Goal: Complete application form

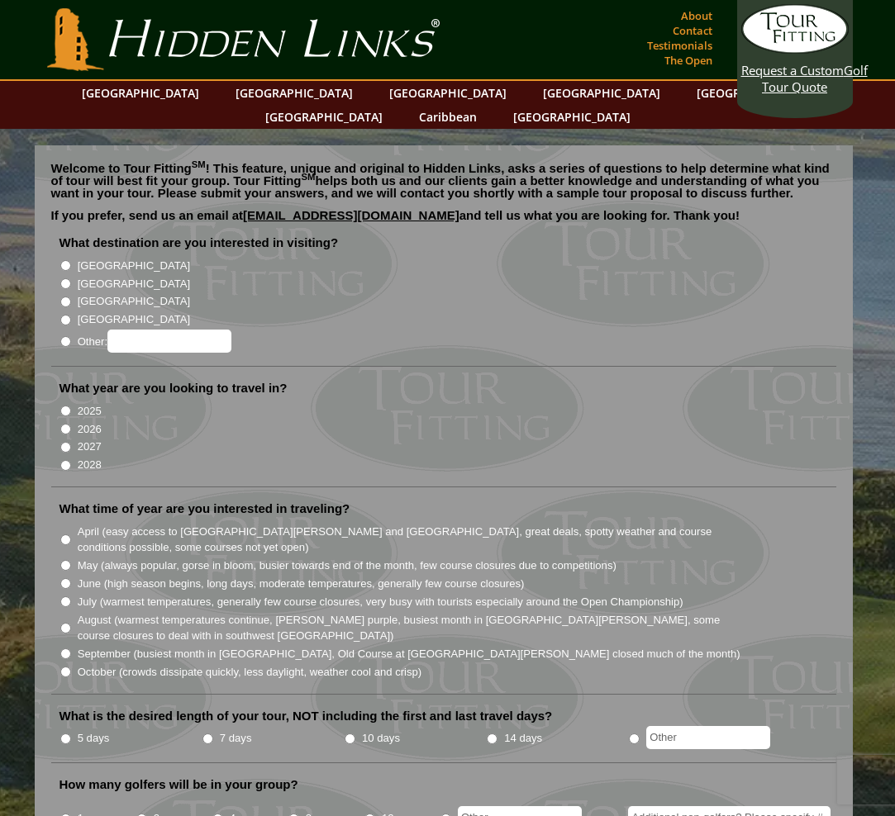
click at [64, 278] on input "[GEOGRAPHIC_DATA]" at bounding box center [65, 283] width 11 height 11
radio input "true"
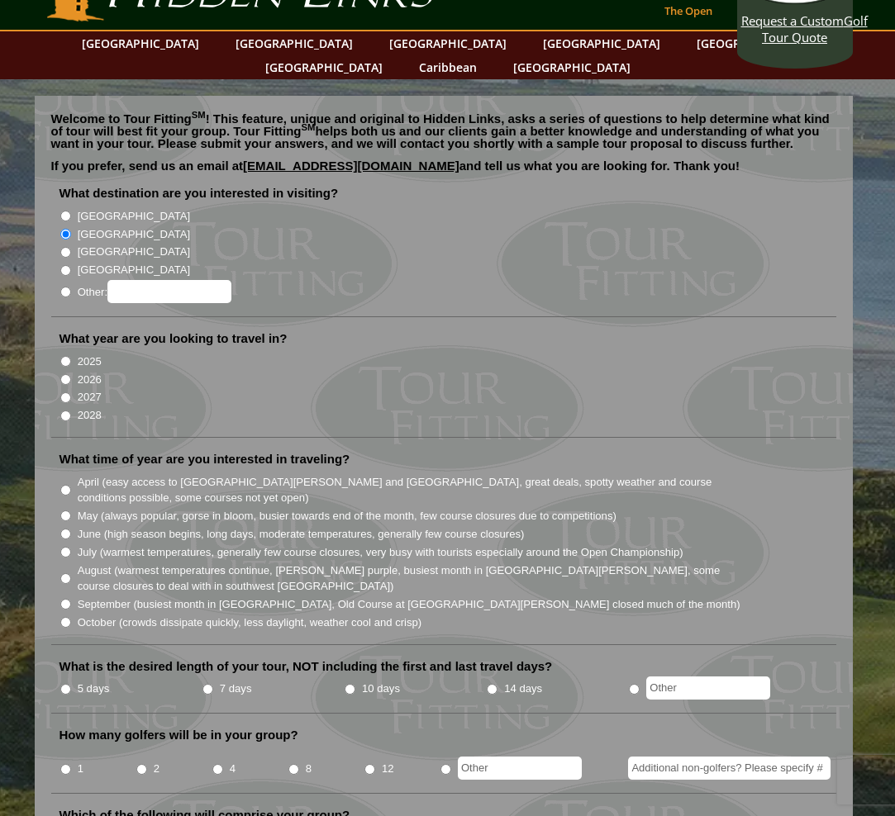
scroll to position [56, 0]
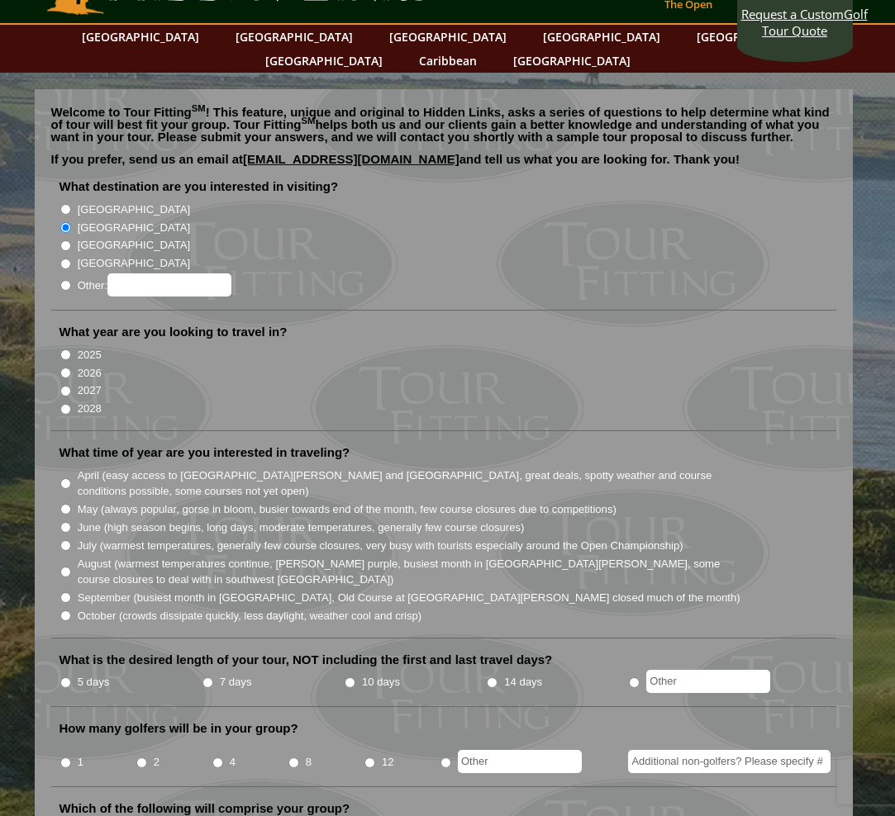
click at [66, 368] on input "2026" at bounding box center [65, 373] width 11 height 11
radio input "true"
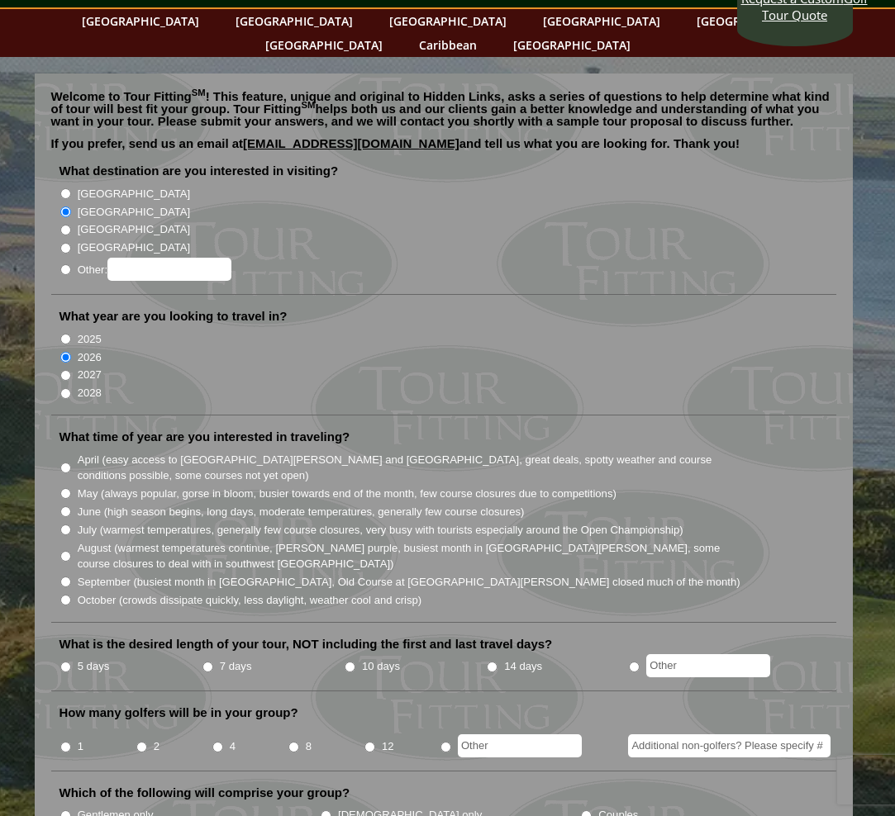
scroll to position [76, 0]
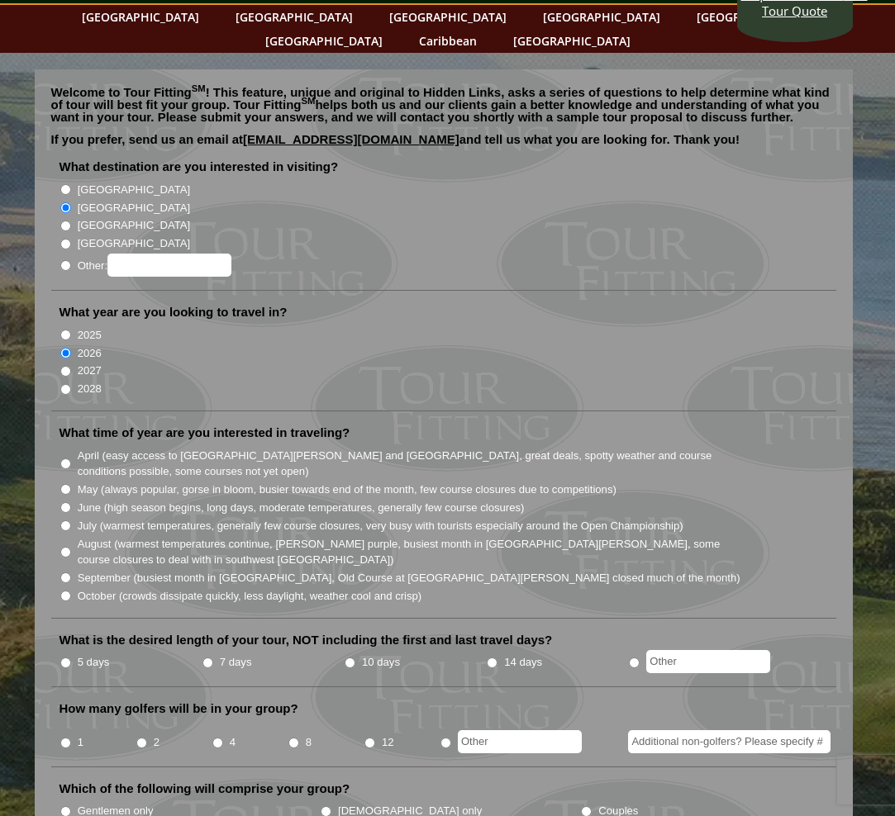
click at [64, 521] on input "July (warmest temperatures, generally few course closures, very busy with touri…" at bounding box center [65, 526] width 11 height 11
radio input "true"
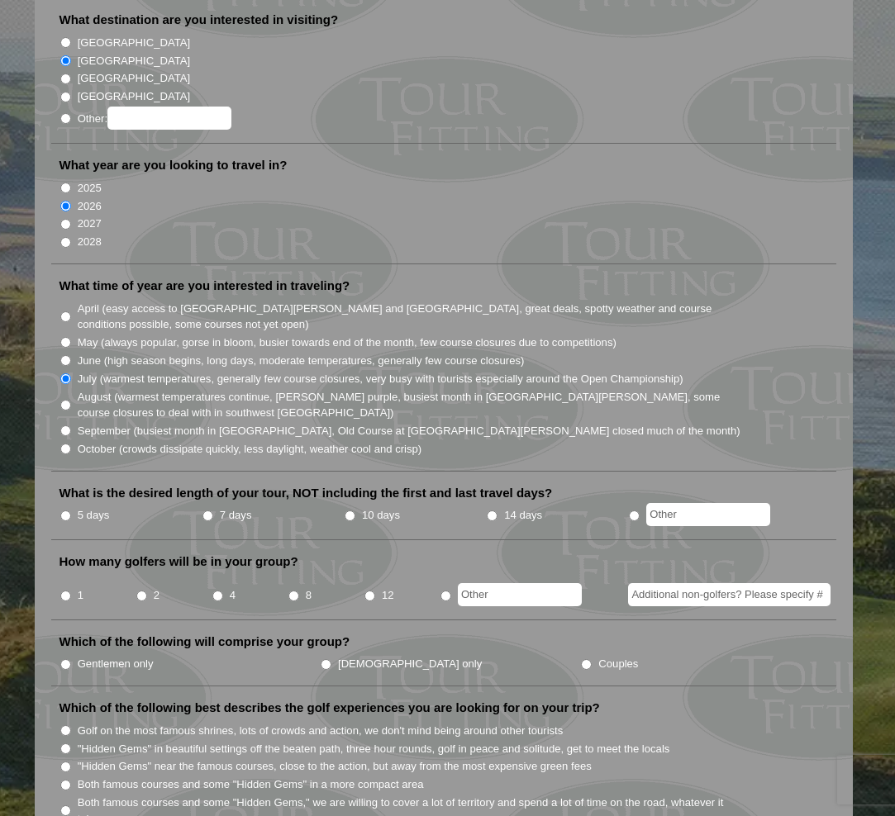
scroll to position [224, 0]
click at [65, 510] on input "5 days" at bounding box center [65, 515] width 11 height 11
radio input "true"
click at [215, 590] on input "4" at bounding box center [217, 595] width 11 height 11
radio input "true"
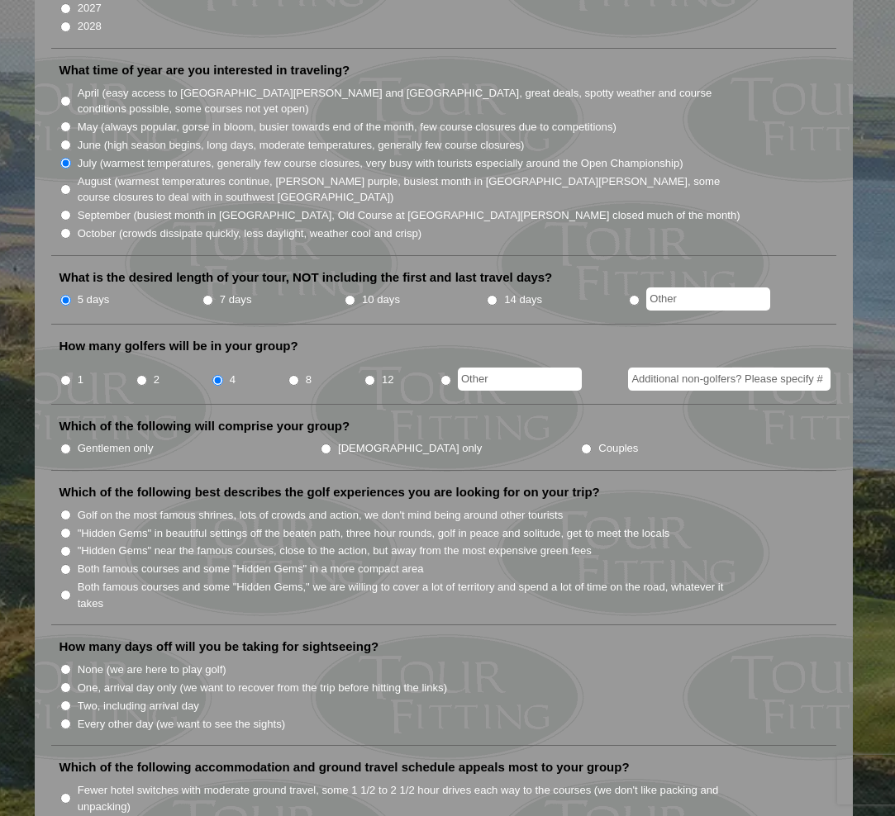
scroll to position [440, 0]
click at [66, 443] on input "Gentlemen only" at bounding box center [65, 448] width 11 height 11
radio input "true"
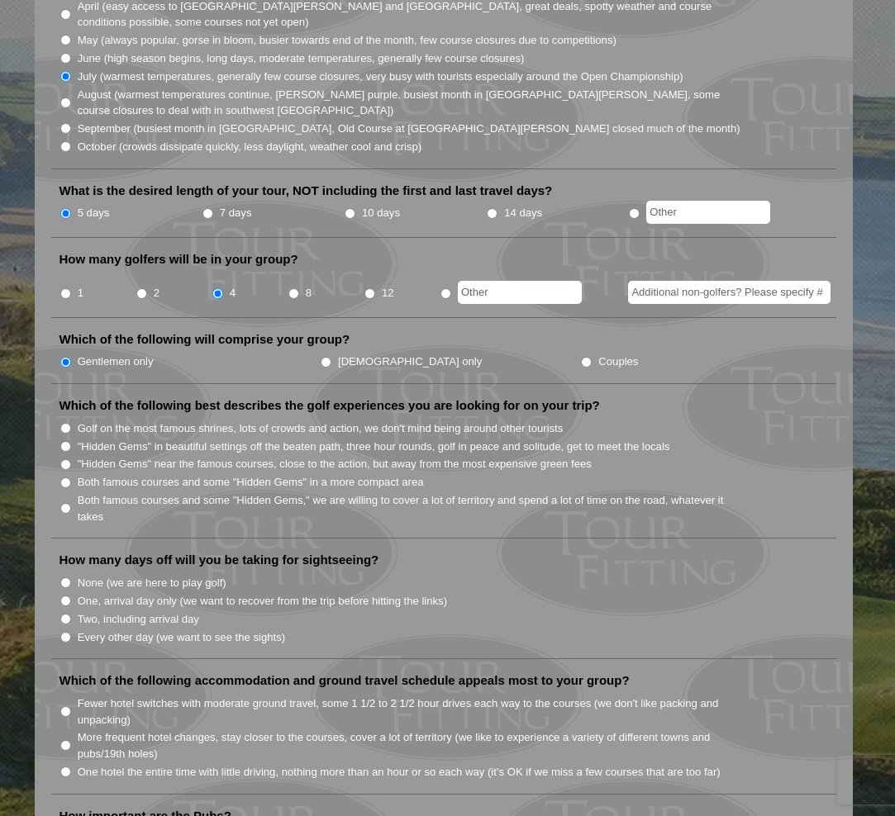
scroll to position [530, 0]
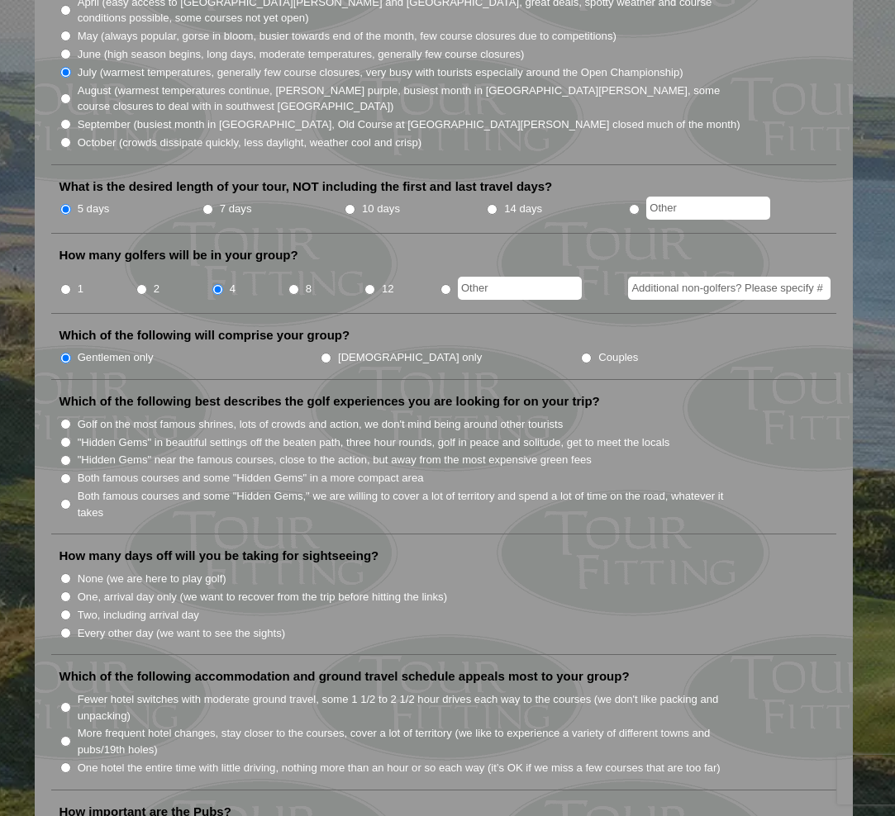
click at [67, 419] on input "Golf on the most famous shrines, lots of crowds and action, we don't mind being…" at bounding box center [65, 424] width 11 height 11
radio input "true"
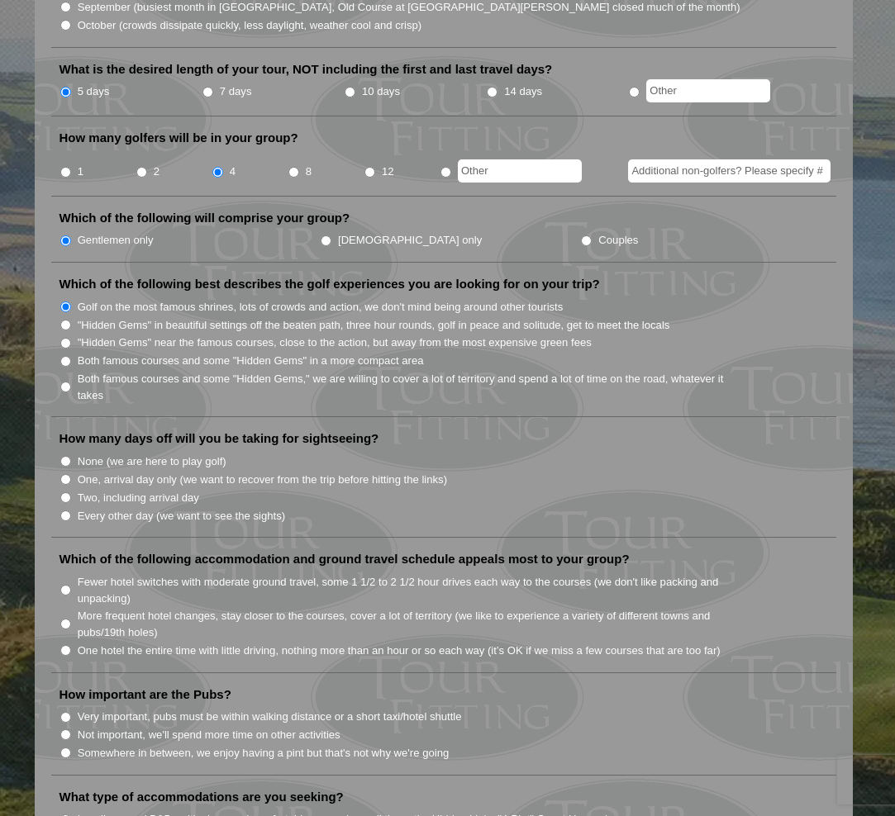
scroll to position [648, 0]
click at [64, 474] on input "One, arrival day only (we want to recover from the trip before hitting the link…" at bounding box center [65, 479] width 11 height 11
radio input "true"
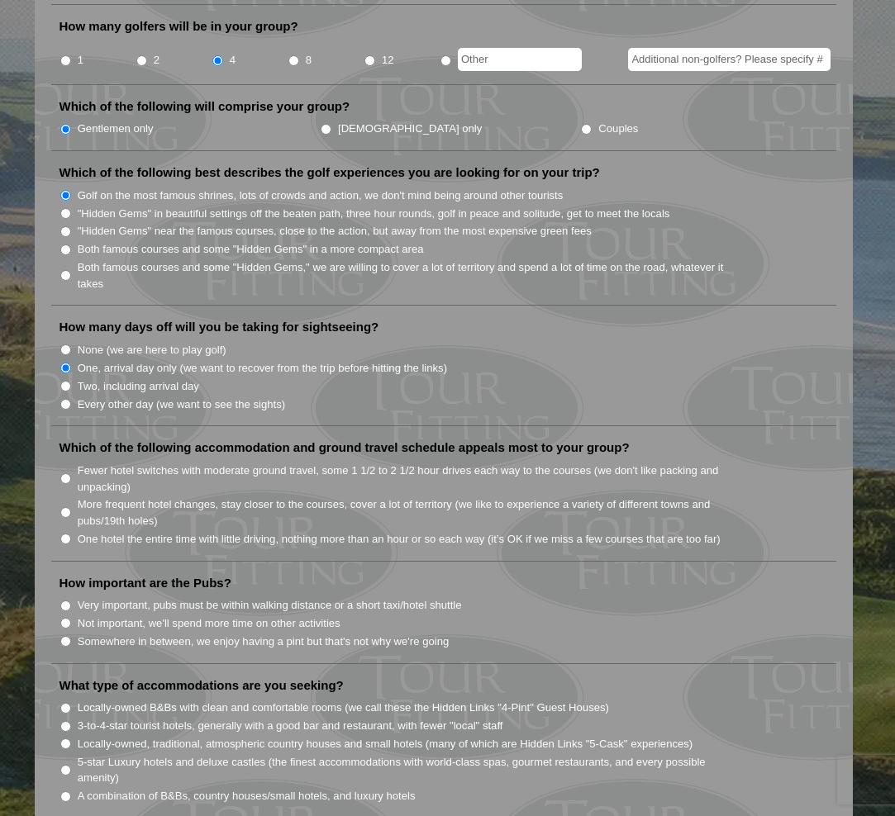
scroll to position [759, 0]
click at [65, 473] on input "Fewer hotel switches with moderate ground travel, some 1 1/2 to 2 1/2 hour driv…" at bounding box center [65, 478] width 11 height 11
radio input "true"
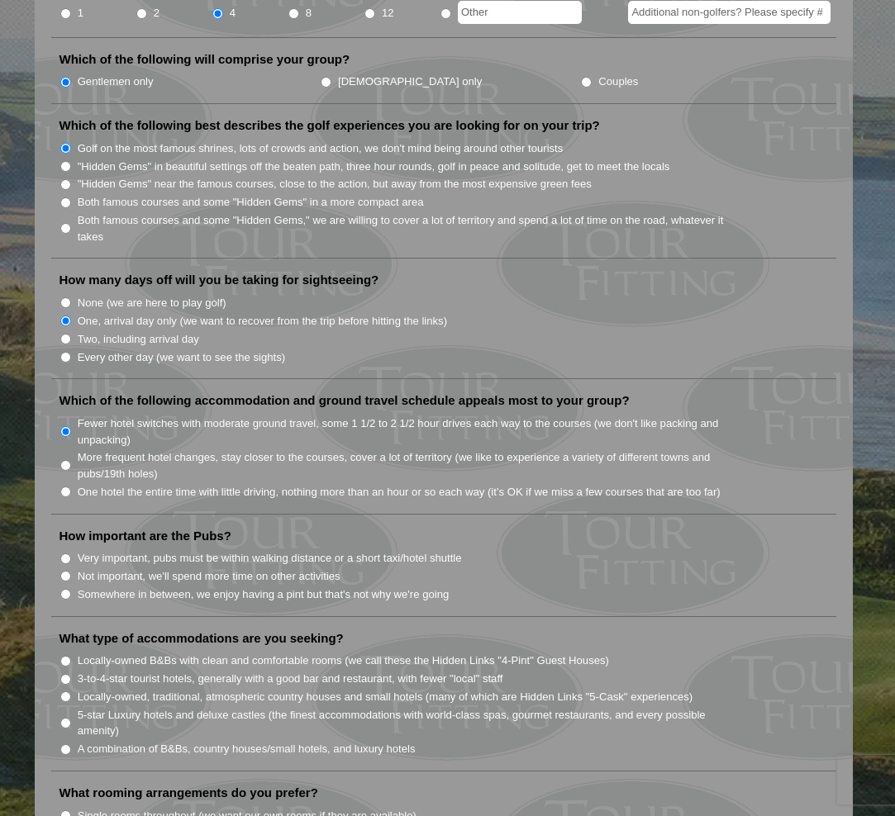
scroll to position [820, 0]
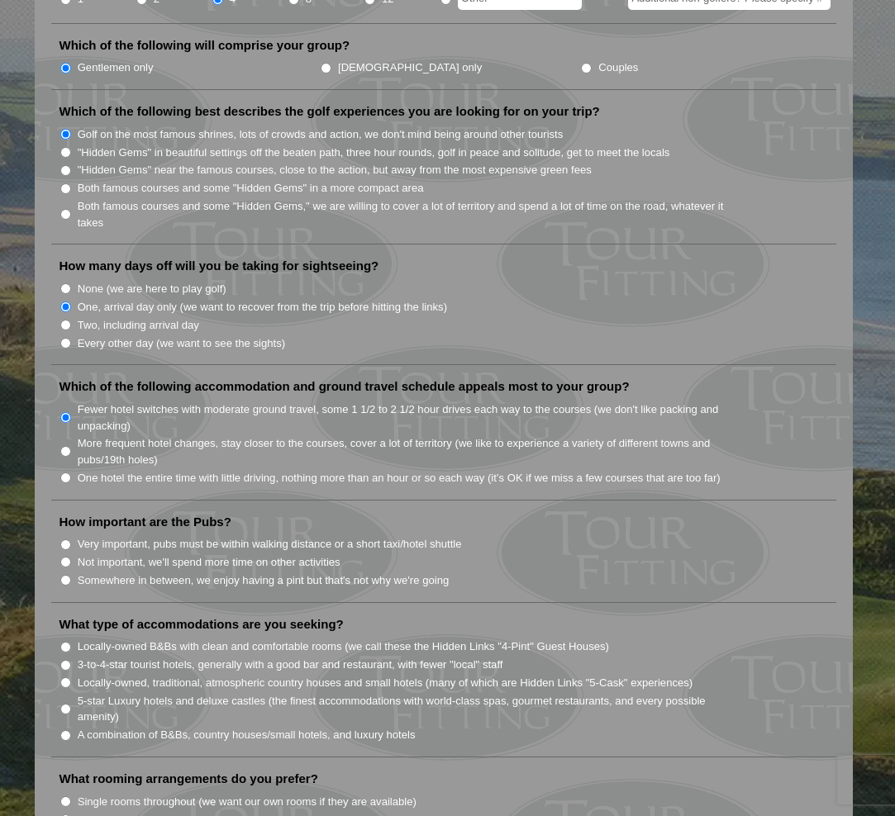
click at [66, 575] on input "Somewhere in between, we enjoy having a pint but that's not why we're going" at bounding box center [65, 580] width 11 height 11
radio input "true"
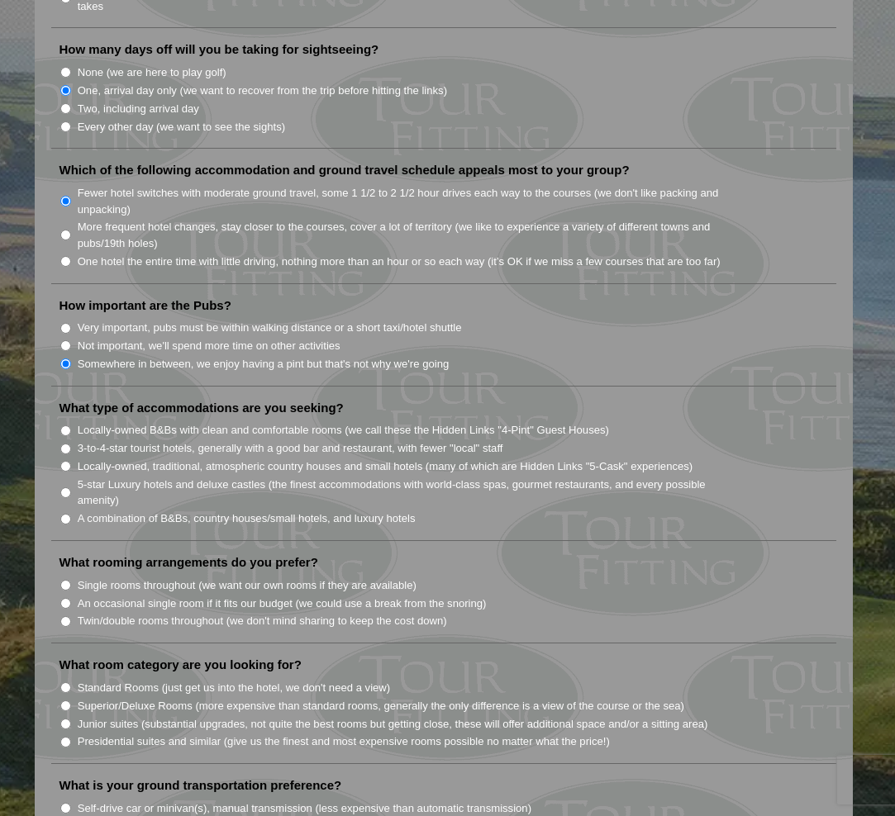
scroll to position [1035, 0]
click at [66, 426] on input "Locally-owned B&Bs with clean and comfortable rooms (we call these the Hidden L…" at bounding box center [65, 431] width 11 height 11
radio input "true"
click at [64, 617] on input "Twin/double rooms throughout (we don't mind sharing to keep the cost down)" at bounding box center [65, 622] width 11 height 11
radio input "true"
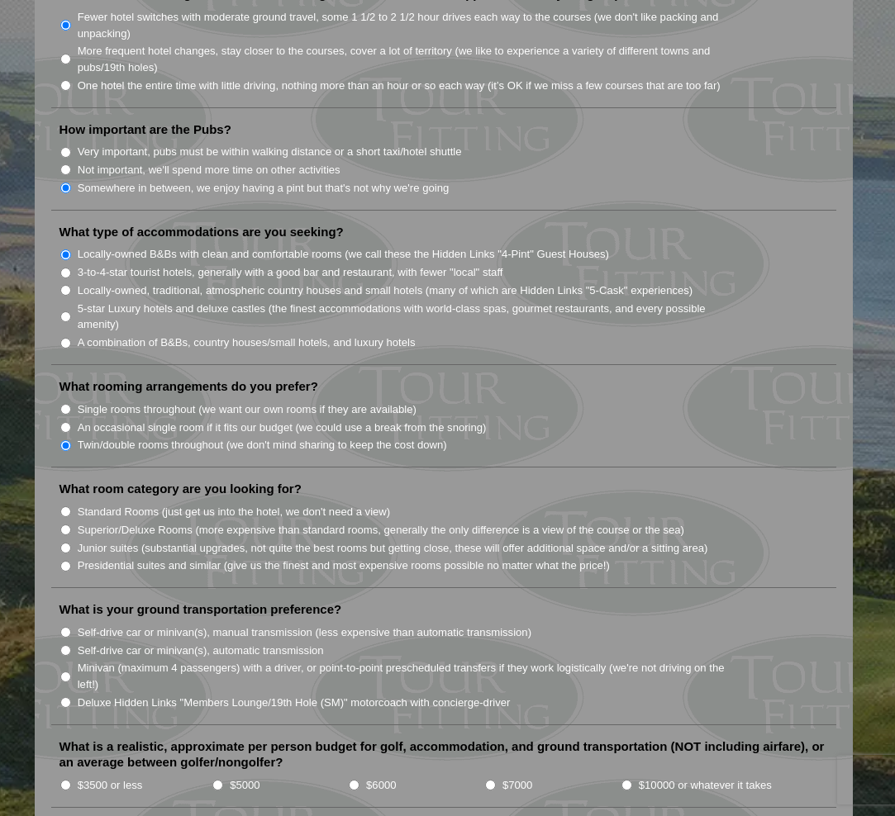
scroll to position [1213, 0]
click at [66, 506] on input "Standard Rooms (just get us into the hotel, we don't need a view)" at bounding box center [65, 511] width 11 height 11
radio input "true"
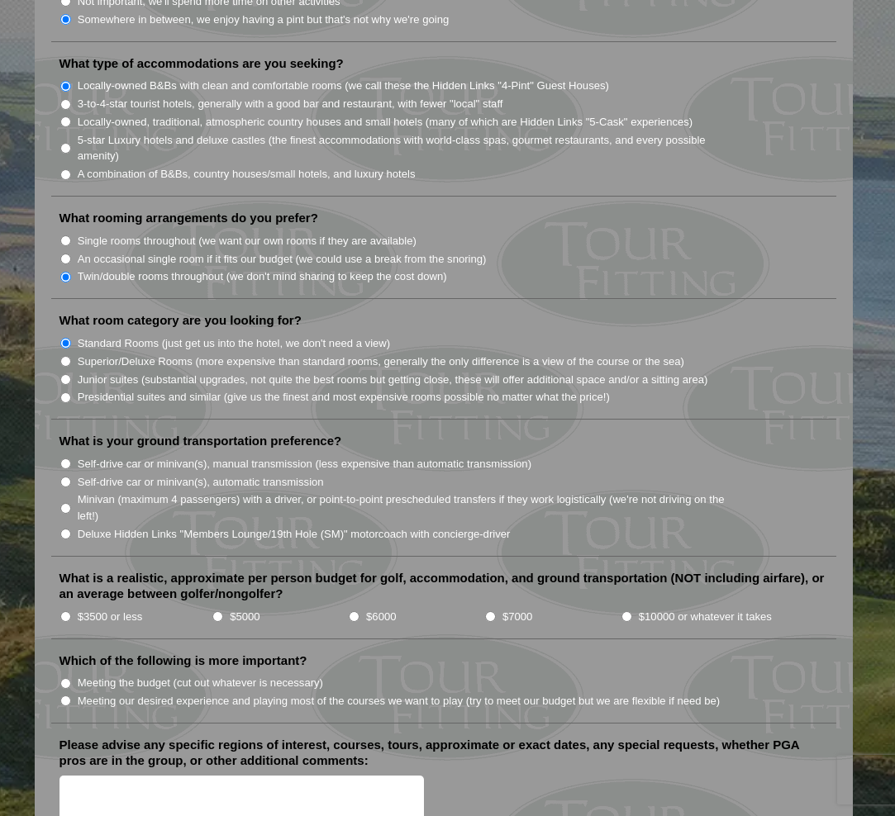
scroll to position [1383, 0]
click at [65, 475] on input "Self-drive car or minivan(s), automatic transmission" at bounding box center [65, 480] width 11 height 11
radio input "true"
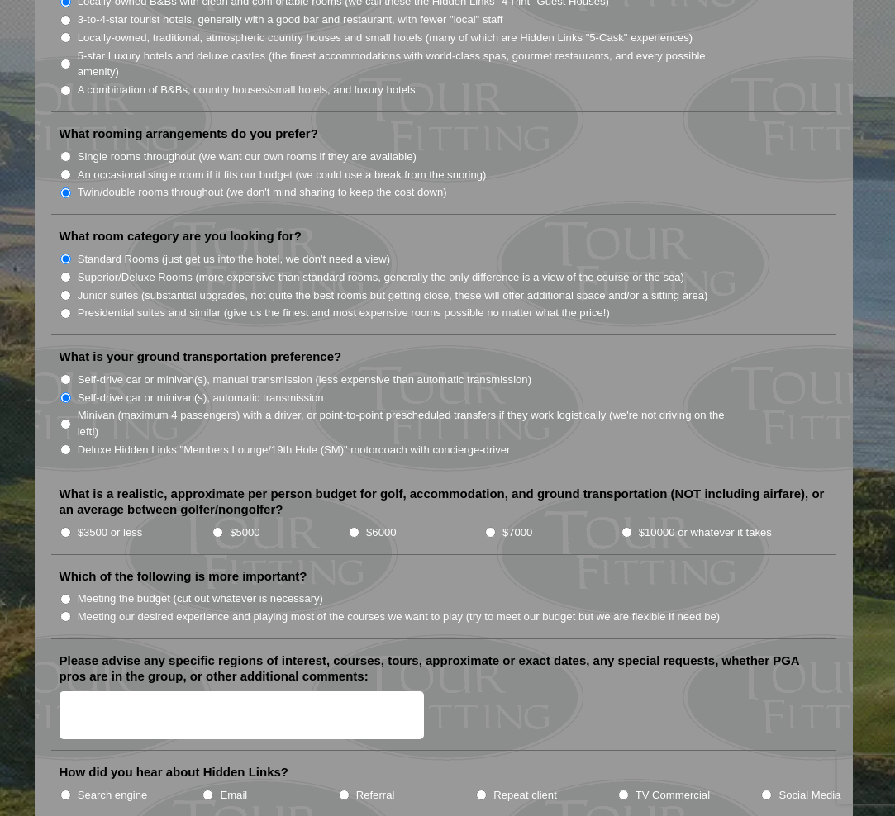
scroll to position [1472, 0]
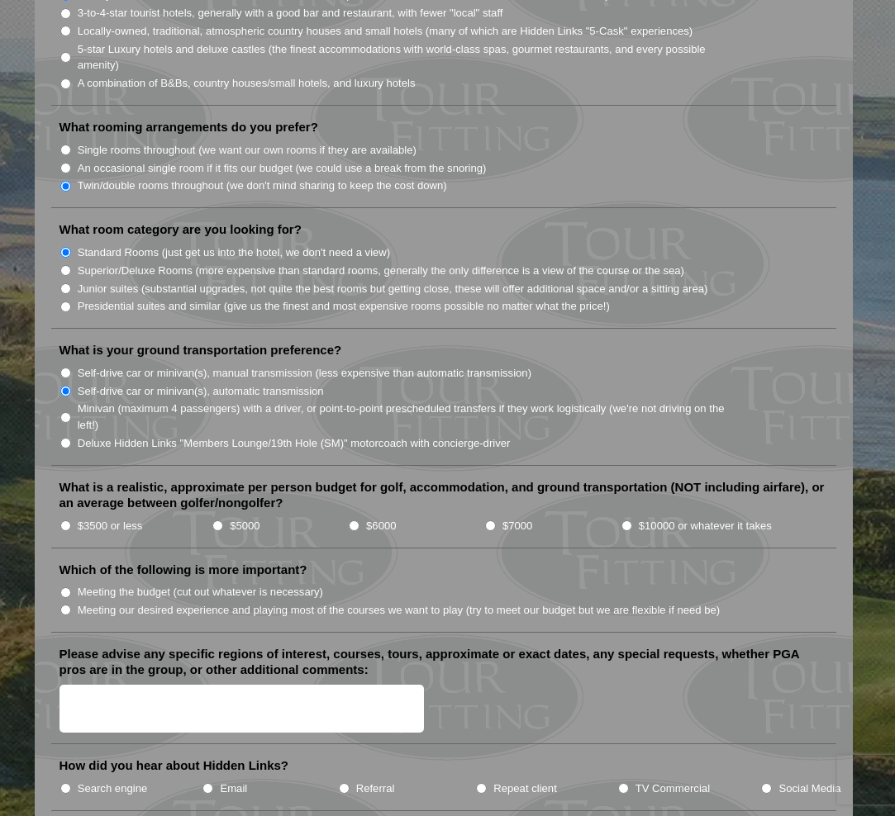
click at [64, 521] on input "$3500 or less" at bounding box center [65, 526] width 11 height 11
radio input "true"
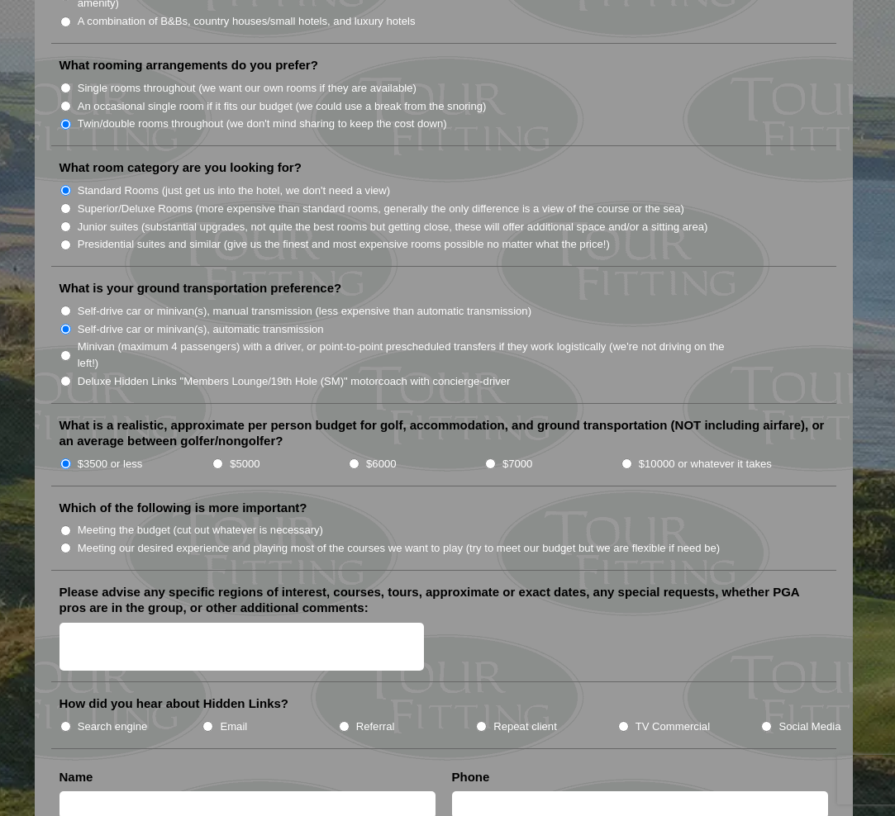
scroll to position [1535, 0]
click at [66, 542] on input "Meeting our desired experience and playing most of the courses we want to play …" at bounding box center [65, 547] width 11 height 11
radio input "true"
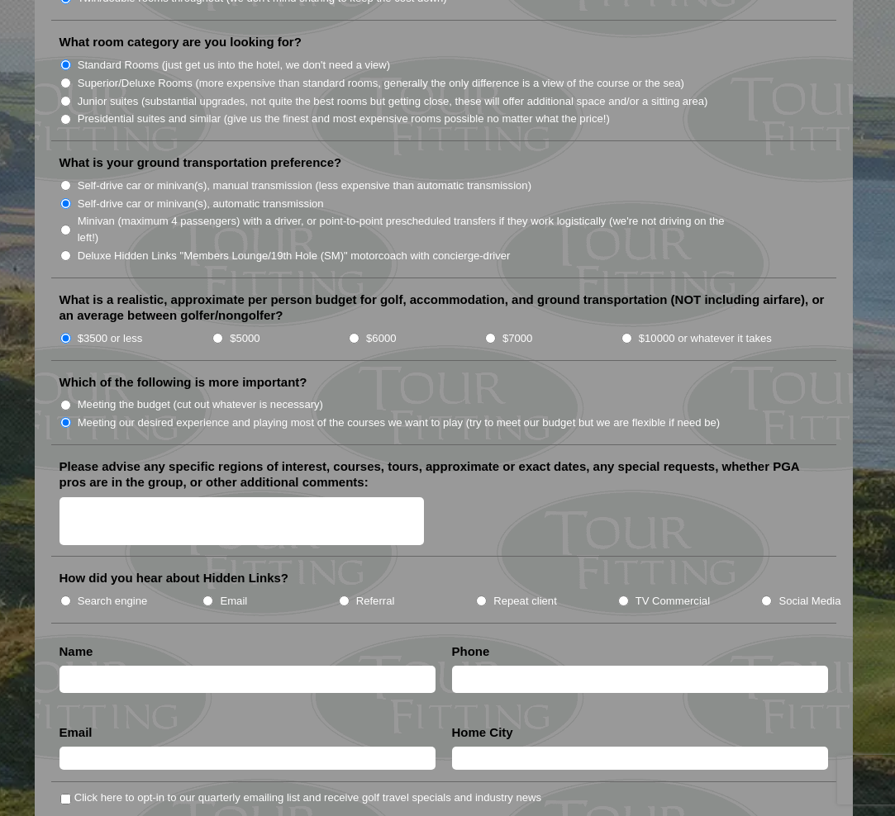
scroll to position [1662, 0]
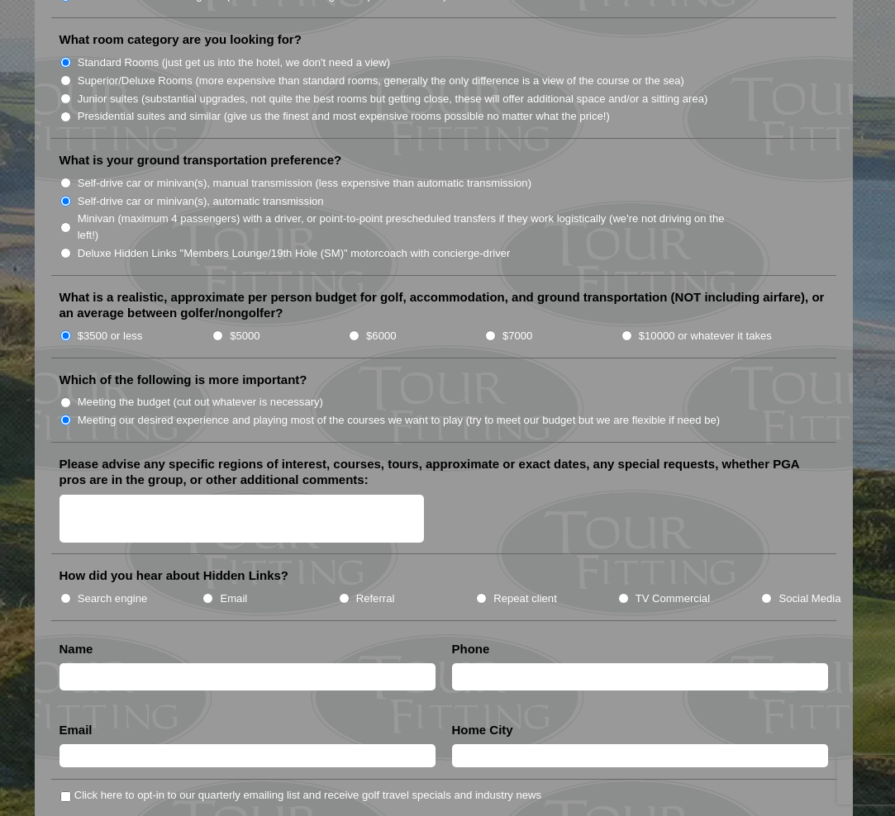
click at [89, 495] on textarea "Please advise any specific regions of interest, courses, tours, approximate or …" at bounding box center [241, 519] width 365 height 49
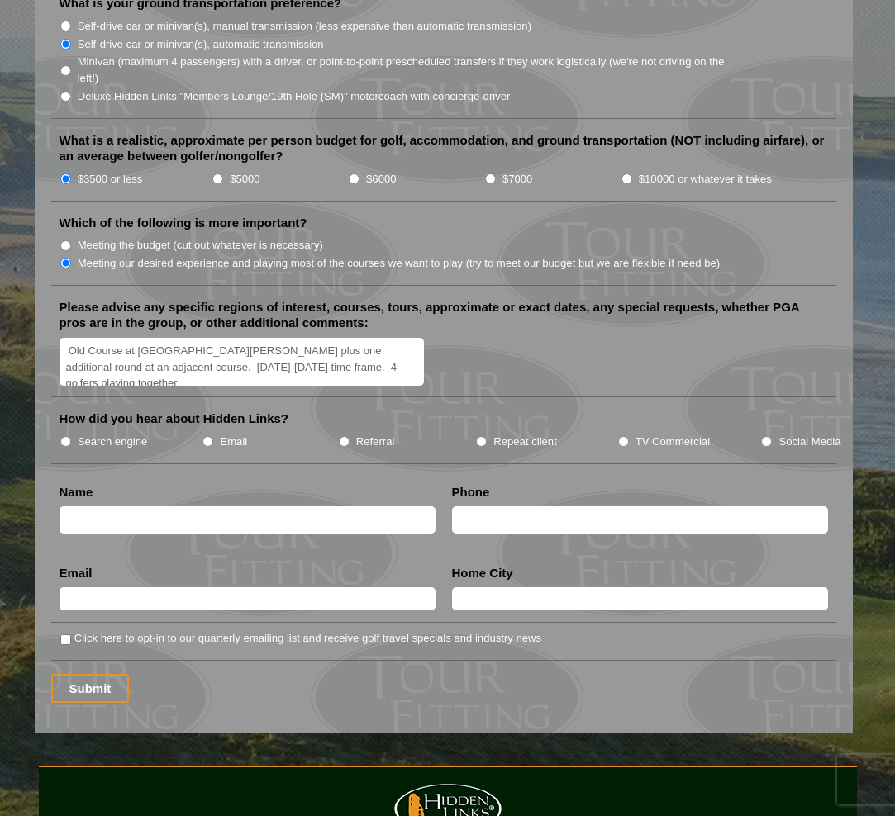
scroll to position [1826, 0]
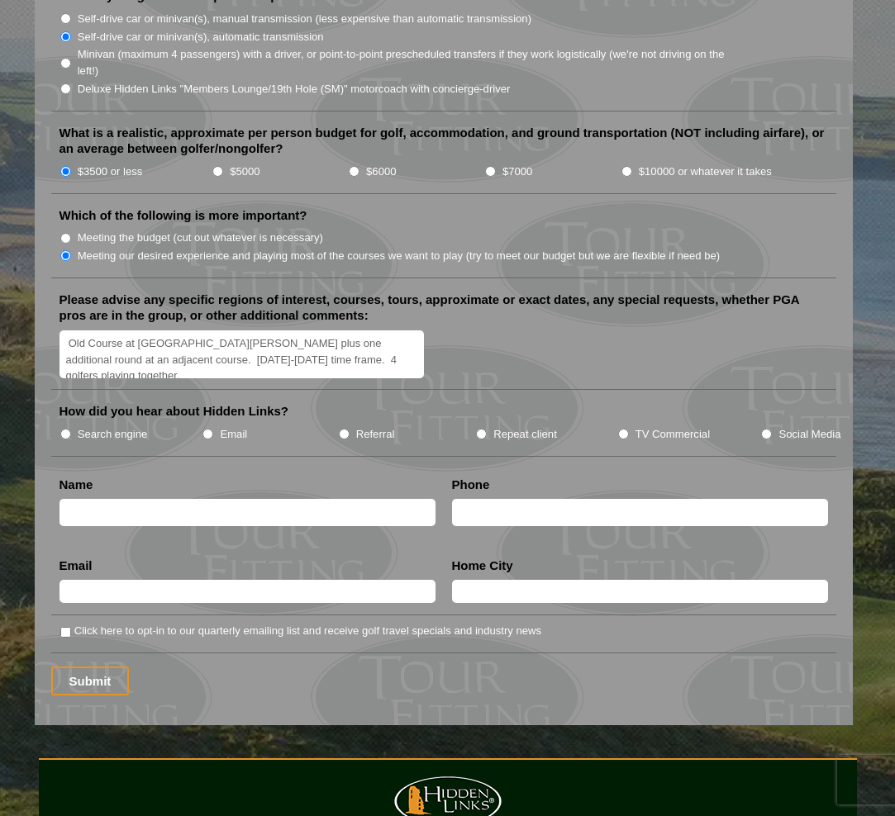
type textarea "Old Course at [GEOGRAPHIC_DATA][PERSON_NAME] plus one additional round at an ad…"
type input "[PERSON_NAME]"
type input "[EMAIL_ADDRESS][DOMAIN_NAME]"
type input "[US_STATE][GEOGRAPHIC_DATA]"
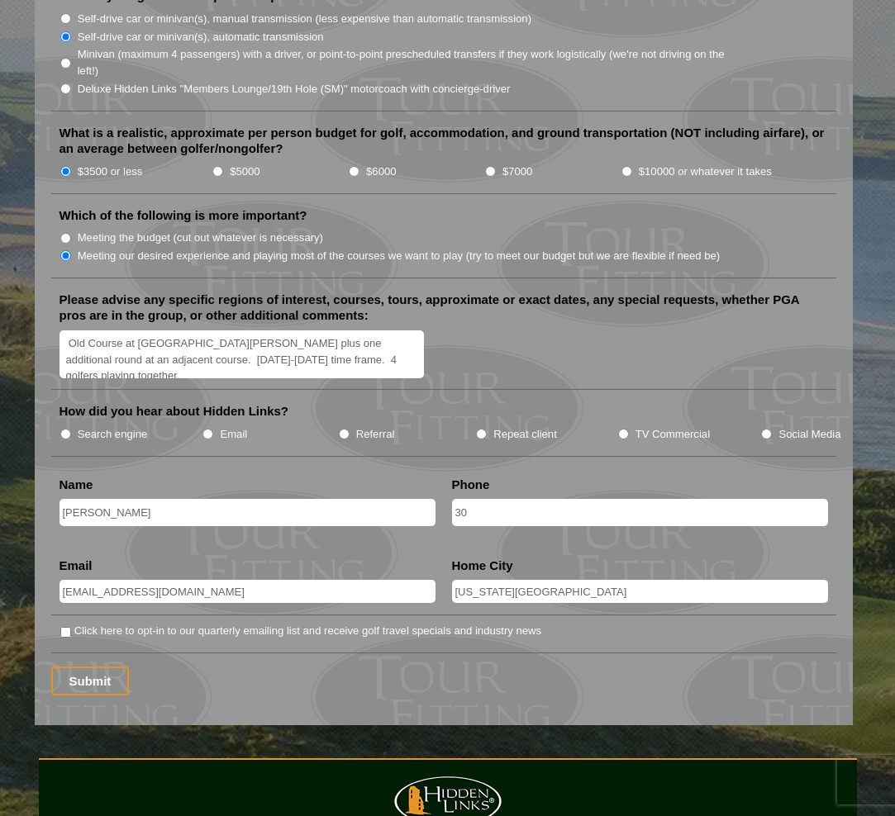
type input "303"
type input "3038085482"
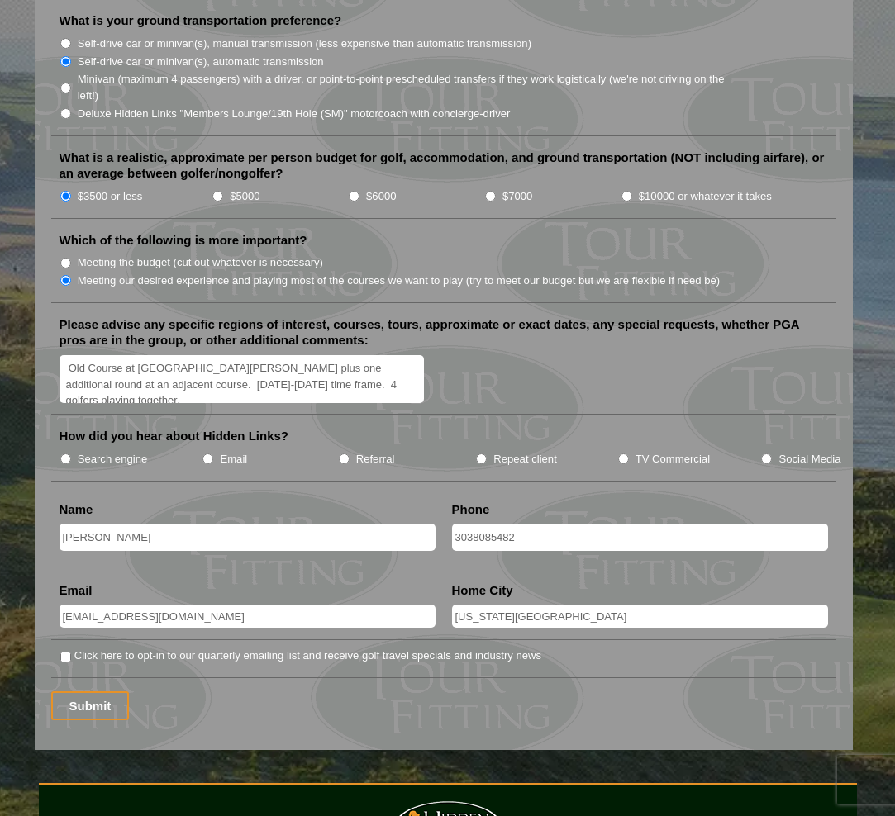
scroll to position [1797, 0]
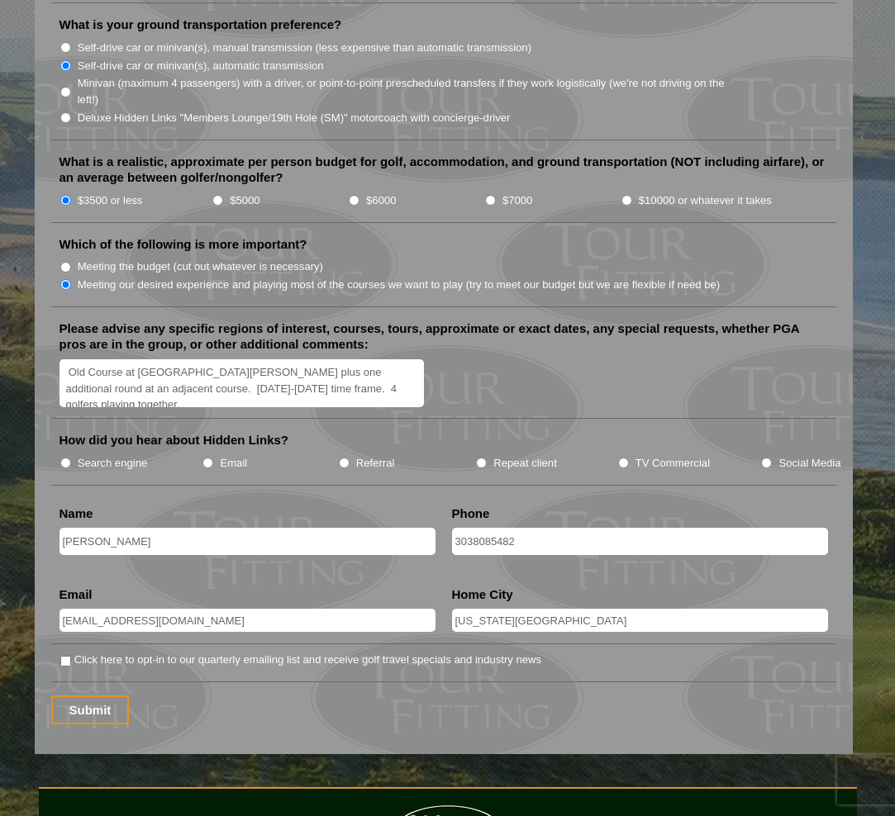
click at [64, 458] on input "Search engine" at bounding box center [65, 463] width 11 height 11
radio input "true"
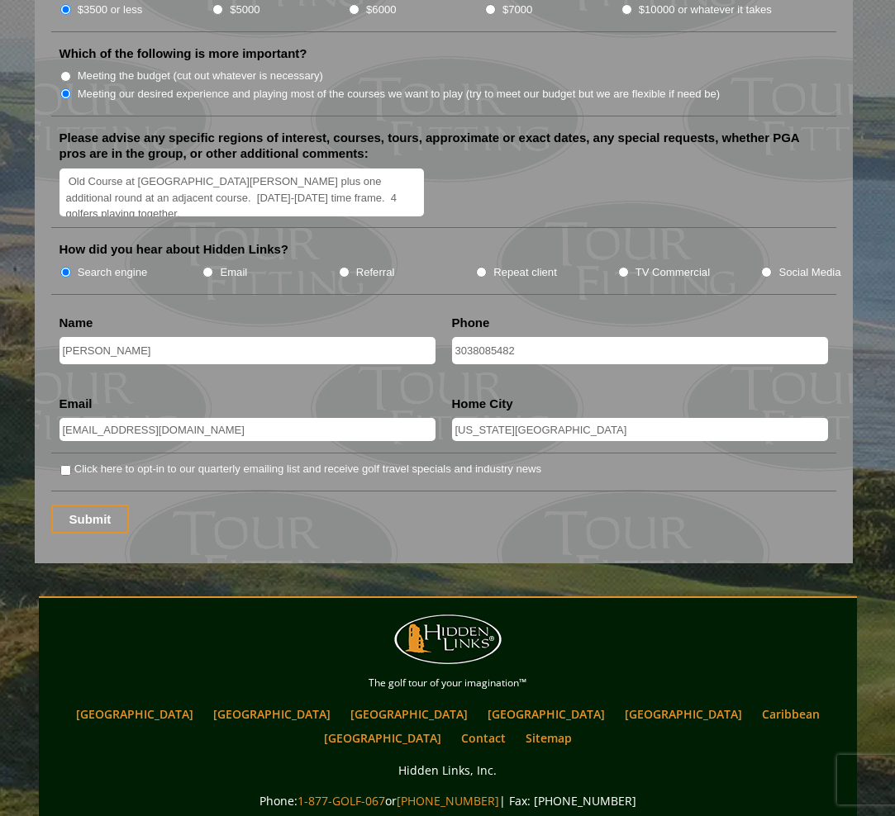
scroll to position [1990, 0]
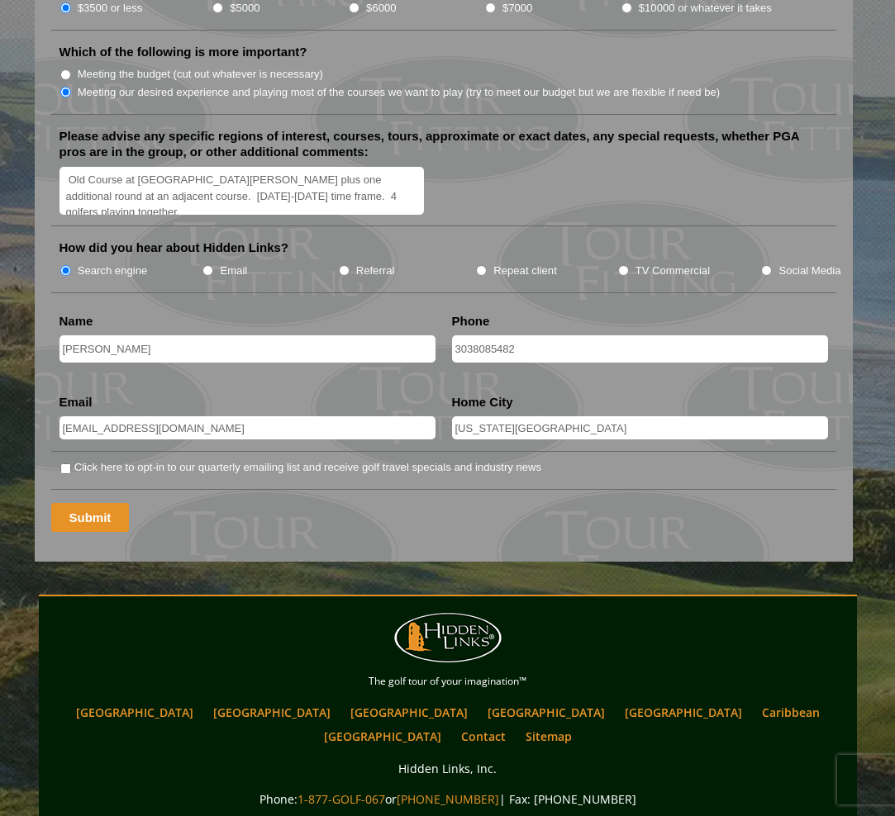
click at [93, 503] on input "Submit" at bounding box center [90, 517] width 79 height 29
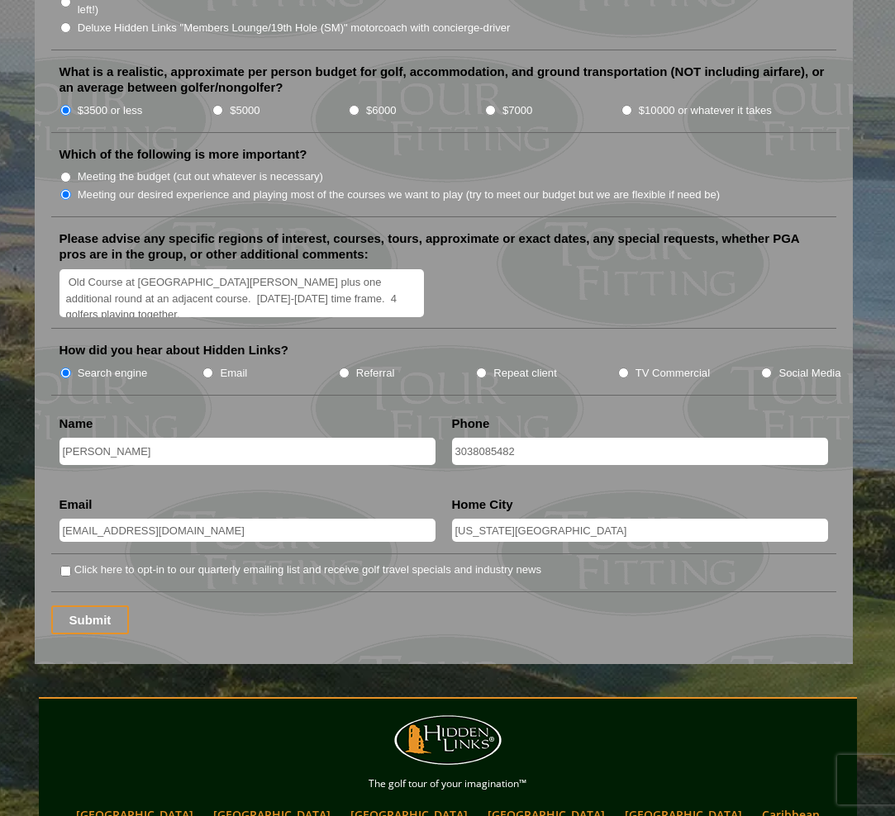
scroll to position [1918, 0]
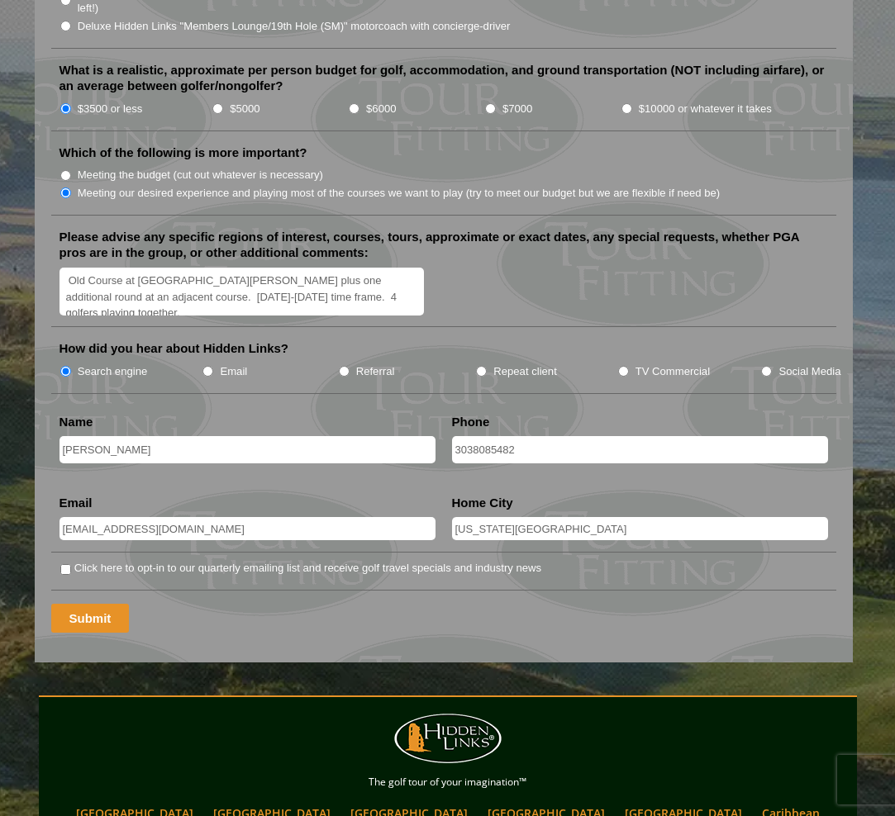
click at [84, 604] on input "Submit" at bounding box center [90, 618] width 79 height 29
